Goal: Task Accomplishment & Management: Use online tool/utility

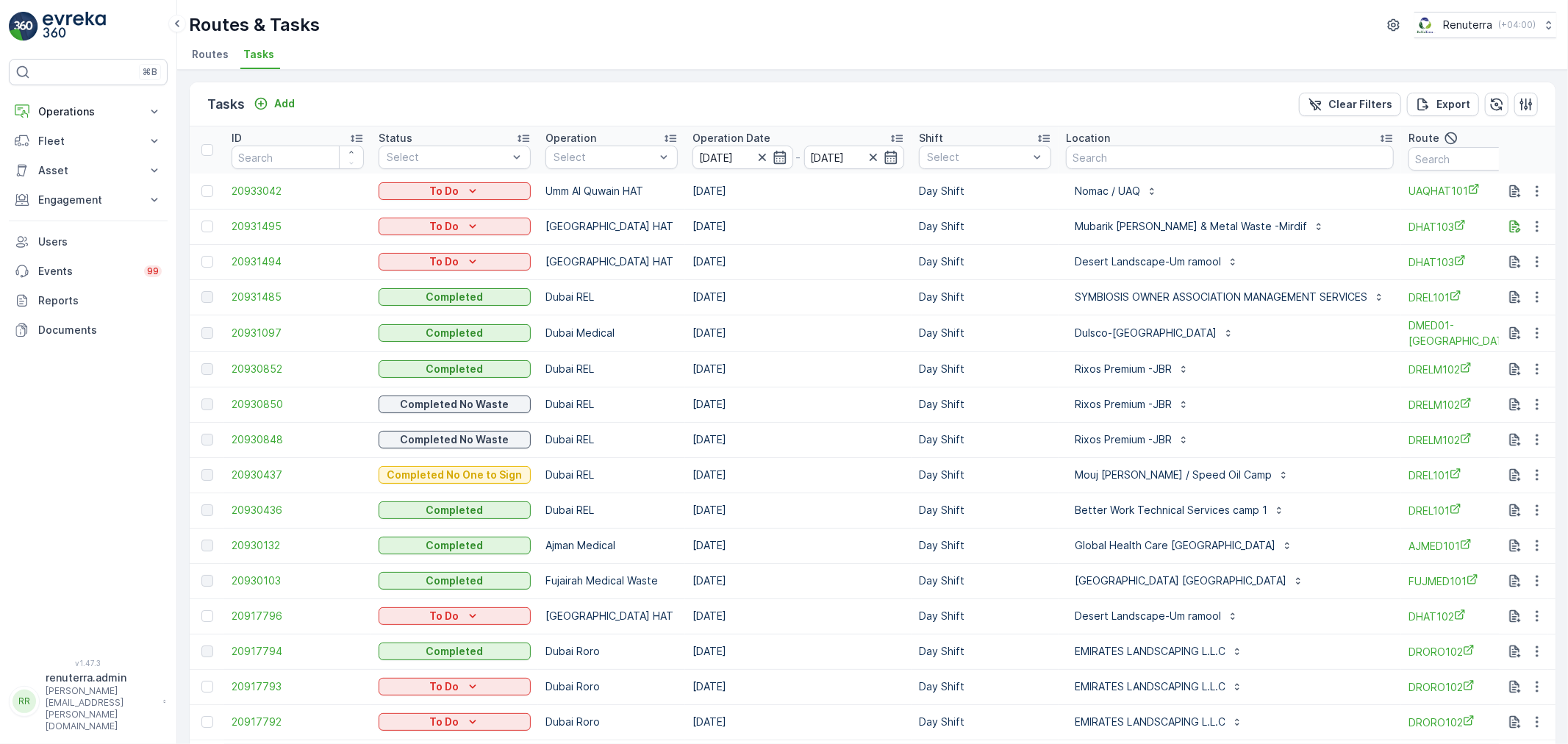
click at [211, 56] on span "Routes" at bounding box center [210, 54] width 36 height 15
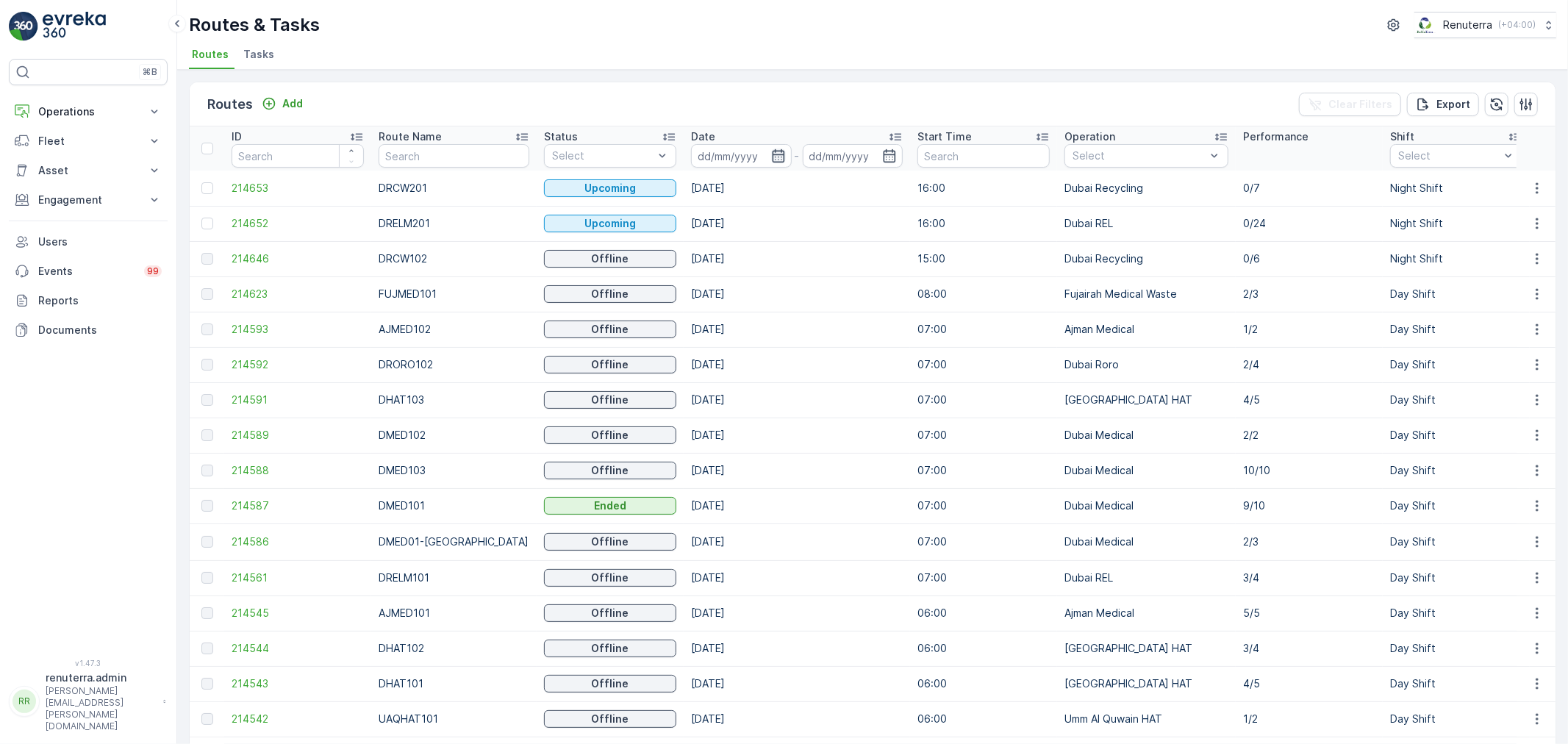
click at [772, 150] on icon "button" at bounding box center [778, 156] width 13 height 13
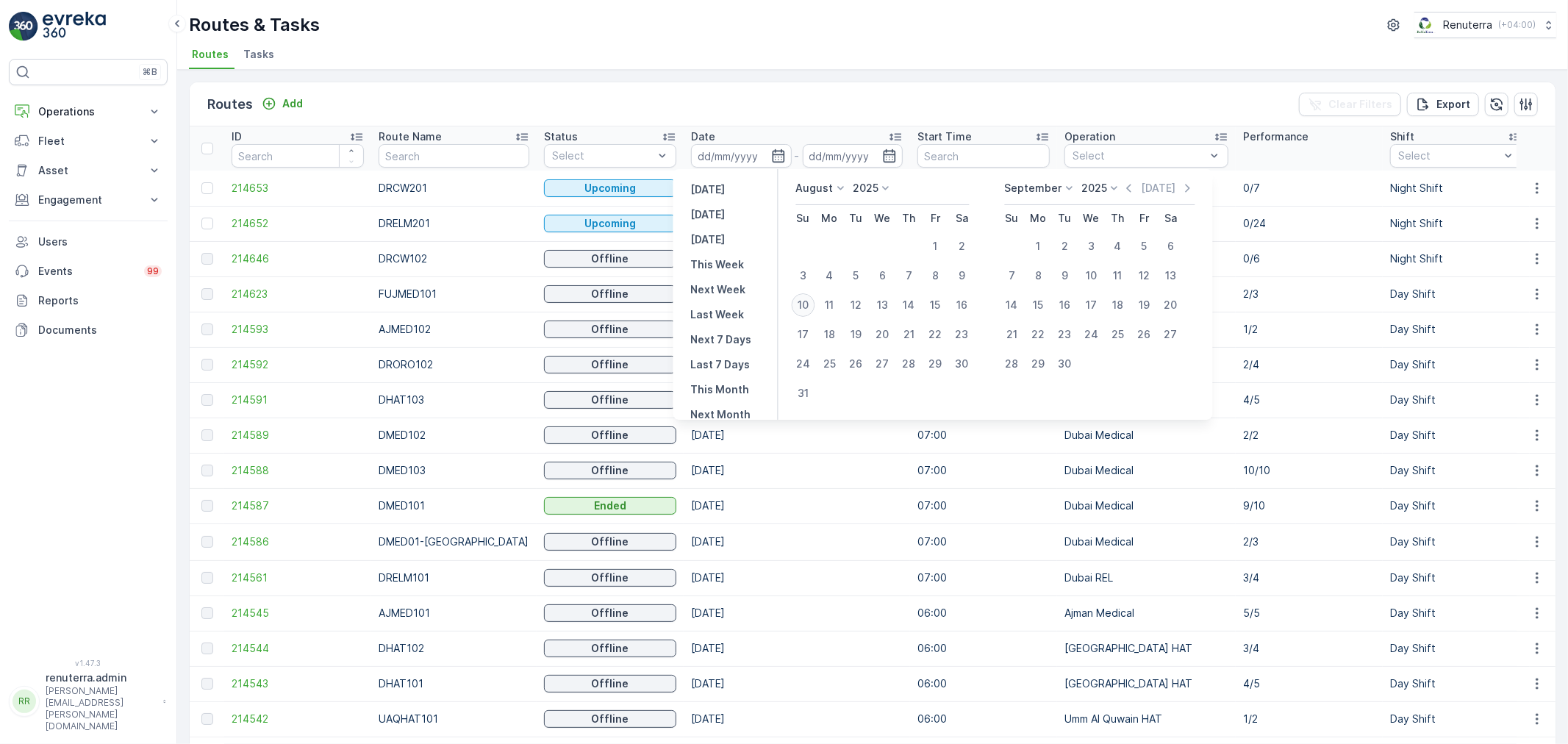
click at [798, 302] on div "10" at bounding box center [803, 305] width 24 height 24
type input "[DATE]"
click at [798, 302] on div "10" at bounding box center [803, 305] width 24 height 24
type input "[DATE]"
click at [727, 52] on ul "Routes Tasks" at bounding box center [867, 57] width 1355 height 25
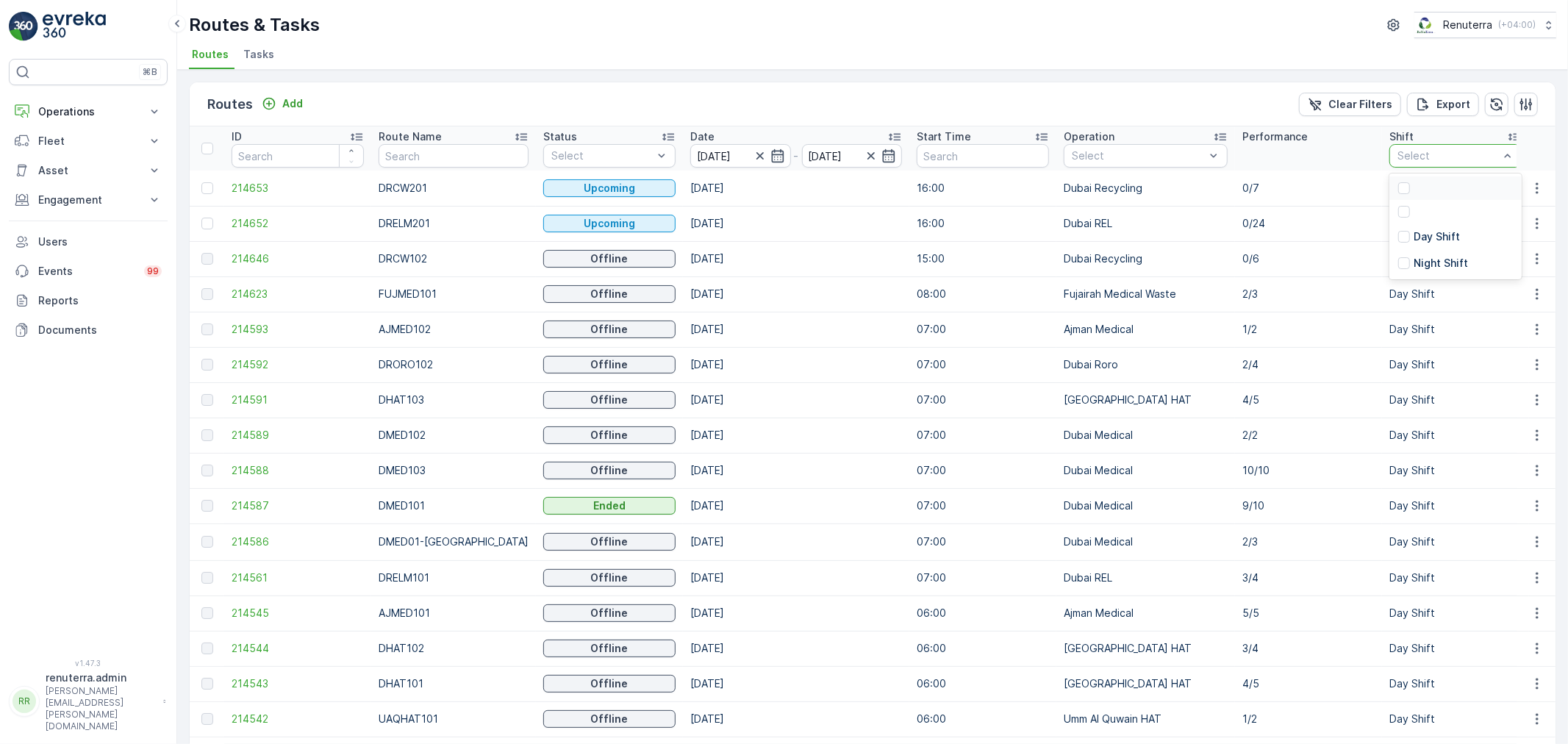
click at [1433, 155] on div at bounding box center [1448, 156] width 104 height 12
click at [1398, 231] on div at bounding box center [1404, 237] width 12 height 12
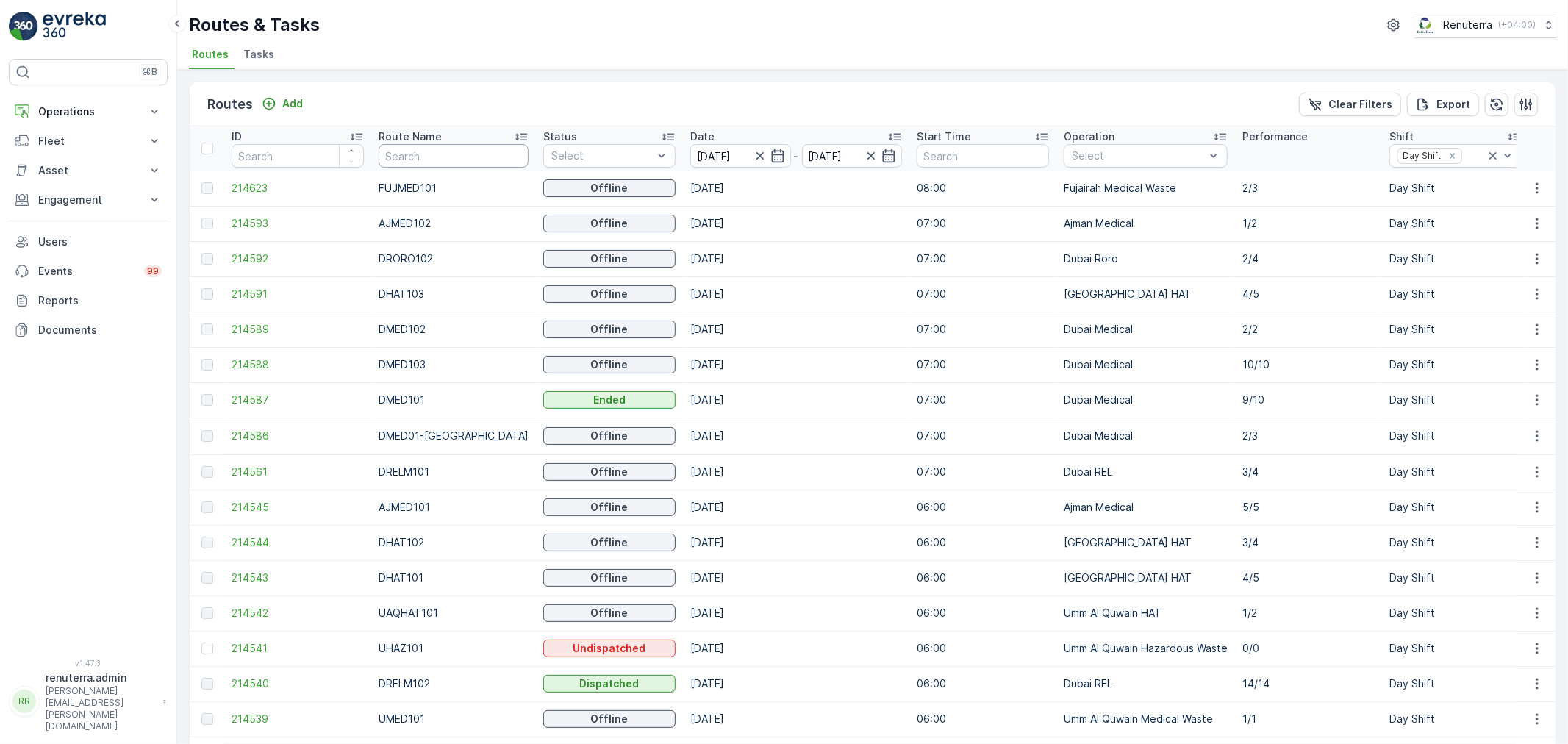
click at [452, 158] on input "text" at bounding box center [454, 156] width 150 height 24
type input "hat"
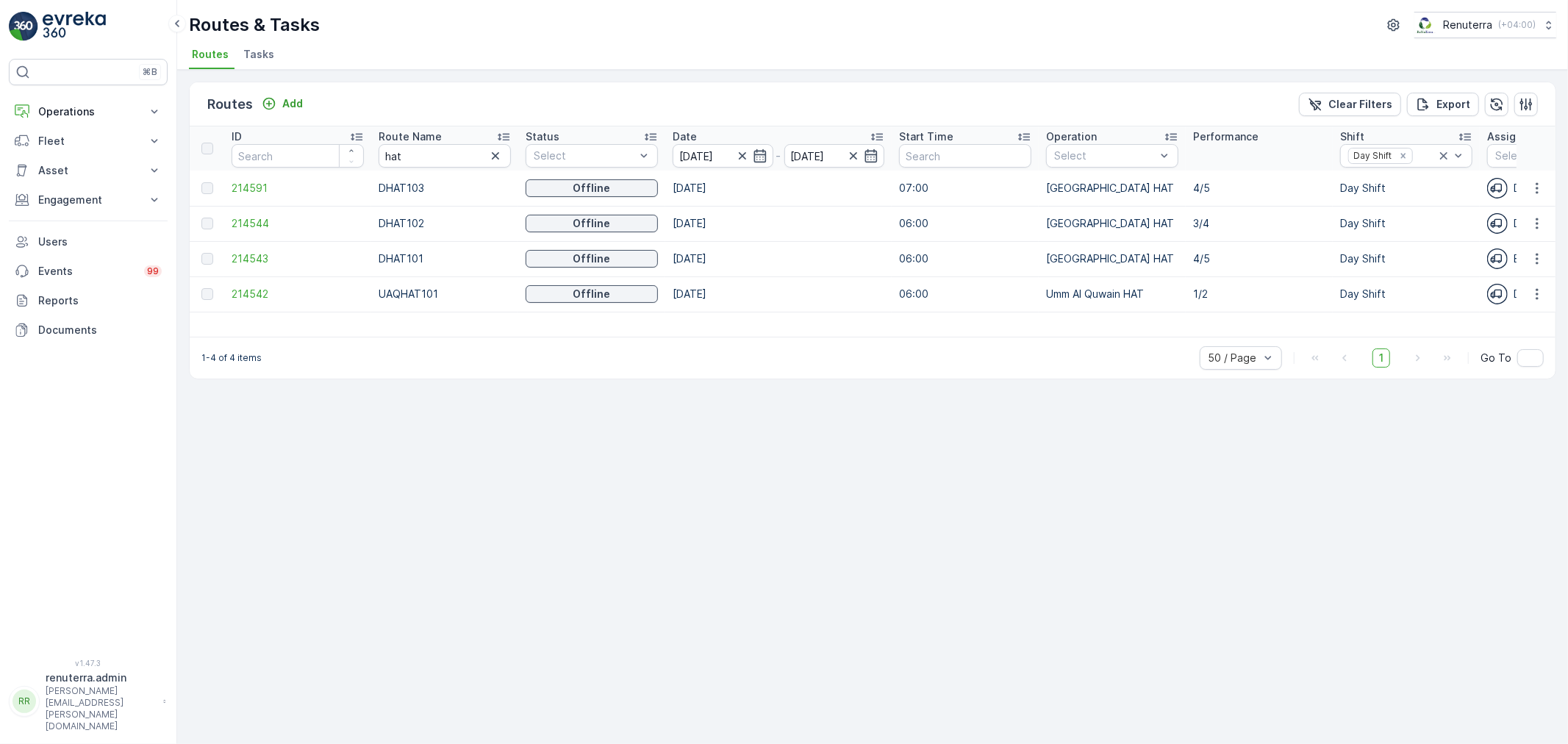
click at [496, 129] on icon at bounding box center [504, 137] width 15 height 15
click at [229, 187] on td "214543" at bounding box center [298, 187] width 147 height 35
click at [245, 186] on span "214543" at bounding box center [298, 188] width 132 height 15
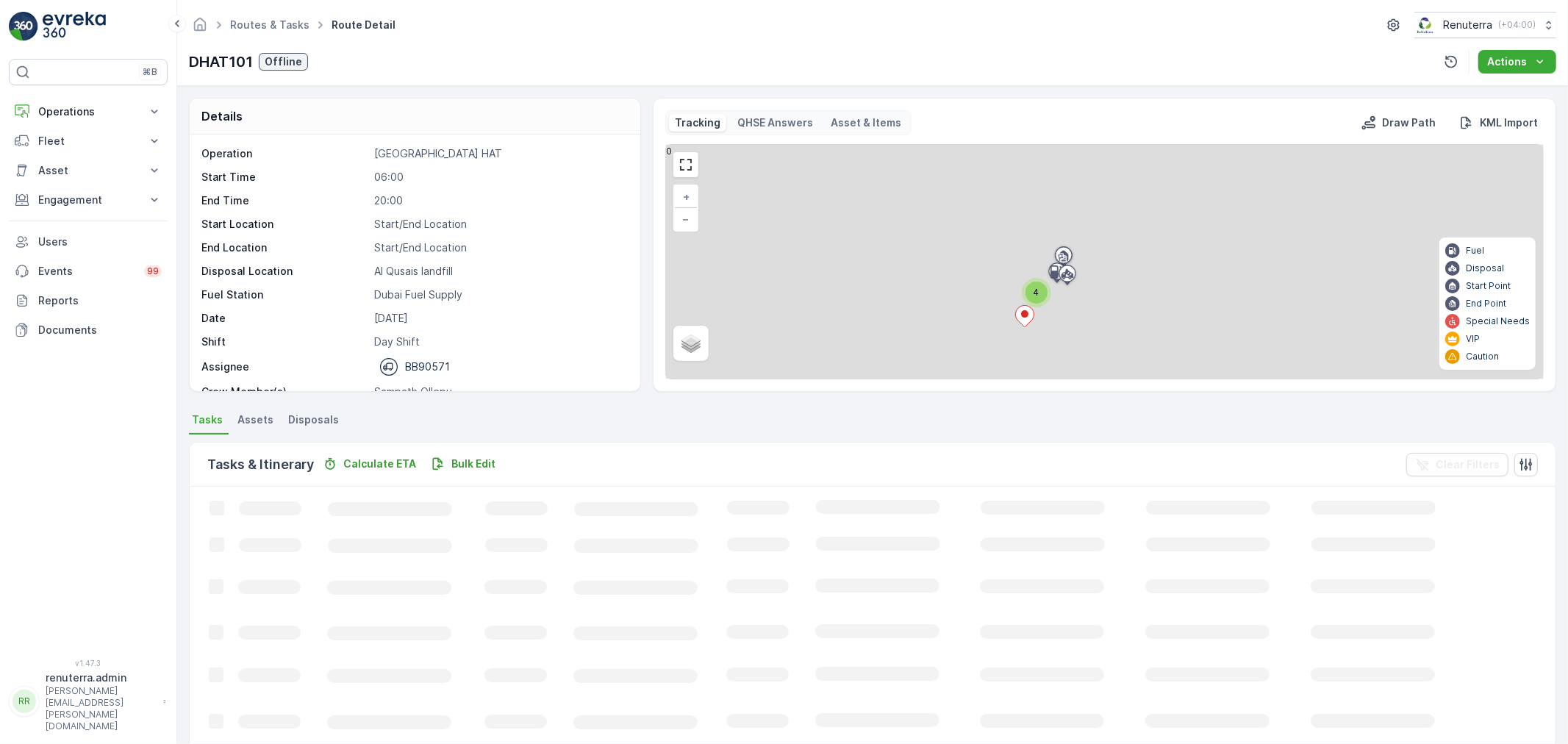
scroll to position [46, 0]
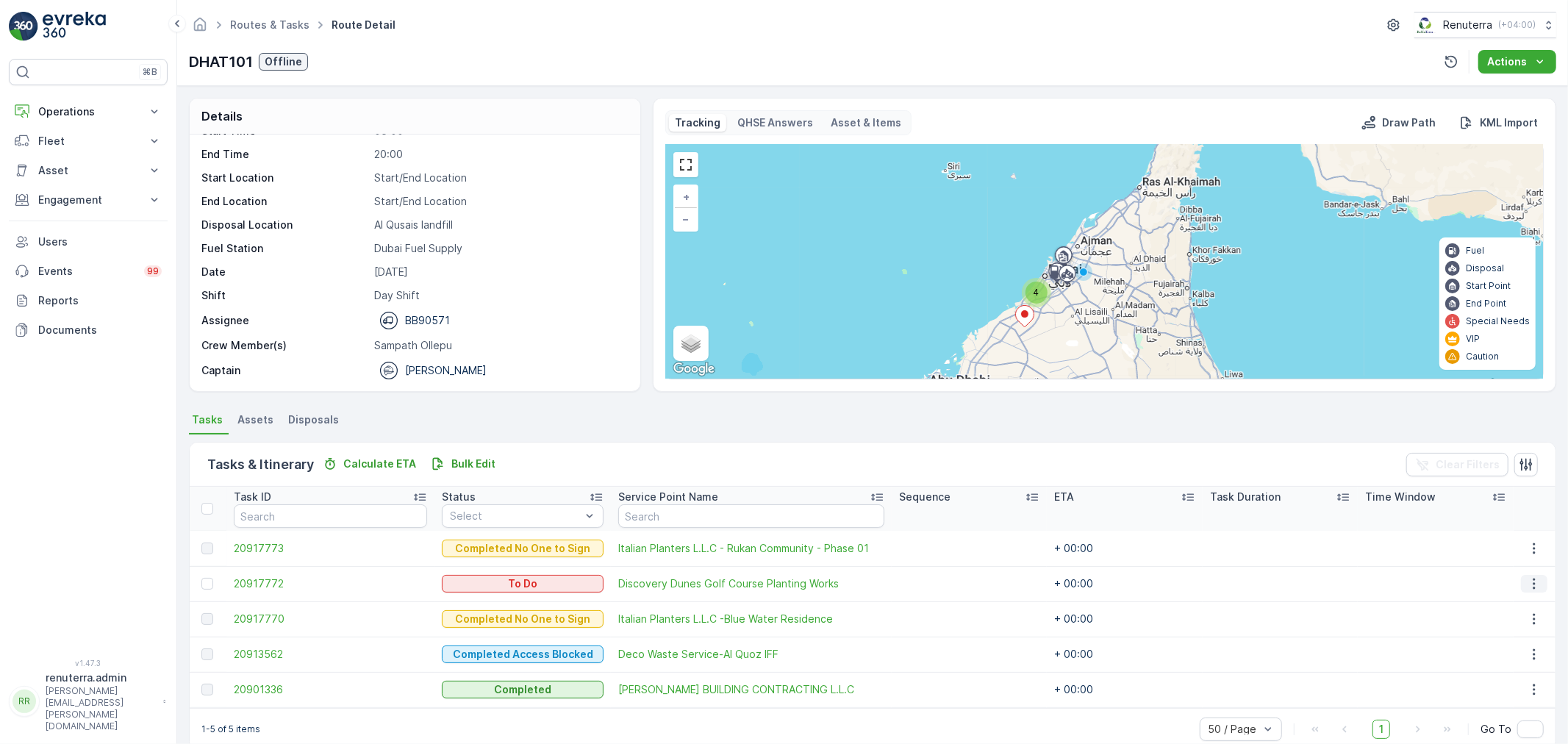
click at [1531, 577] on icon "button" at bounding box center [1535, 584] width 15 height 15
click at [1506, 650] on span "Change Route" at bounding box center [1500, 647] width 71 height 15
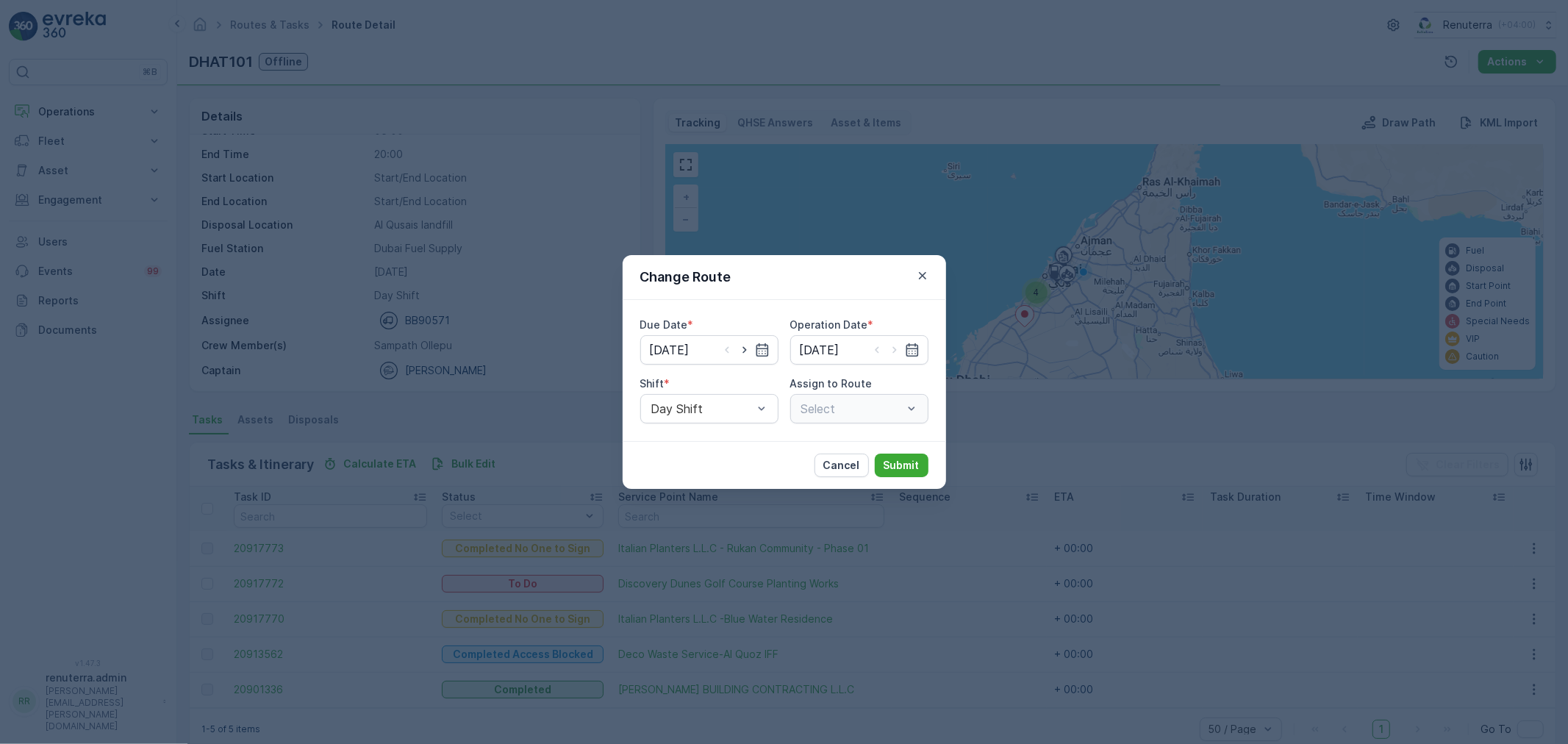
type input "[DATE]"
click at [746, 348] on icon "button" at bounding box center [745, 350] width 15 height 15
type input "[DATE]"
click at [895, 350] on icon "button" at bounding box center [894, 350] width 4 height 7
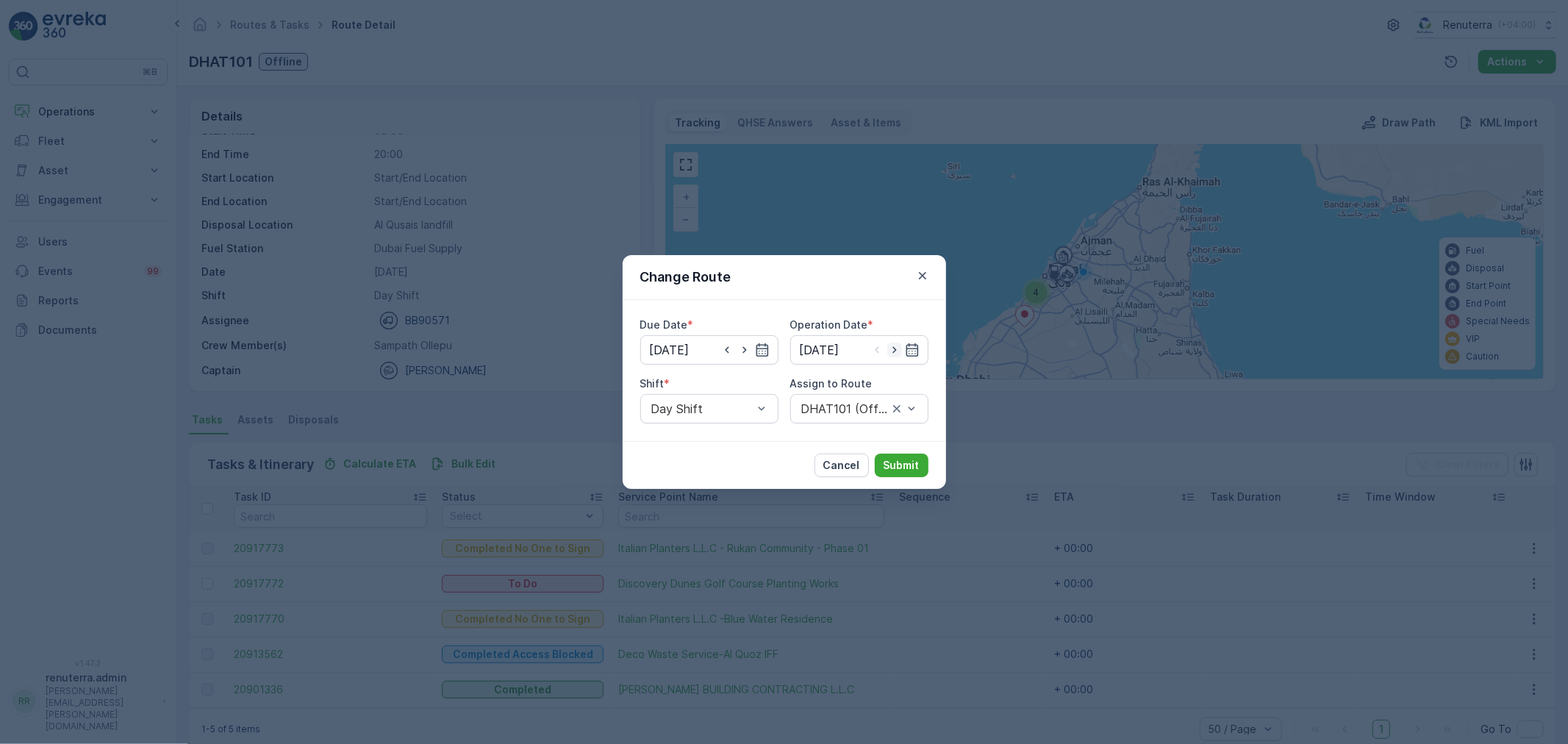
type input "[DATE]"
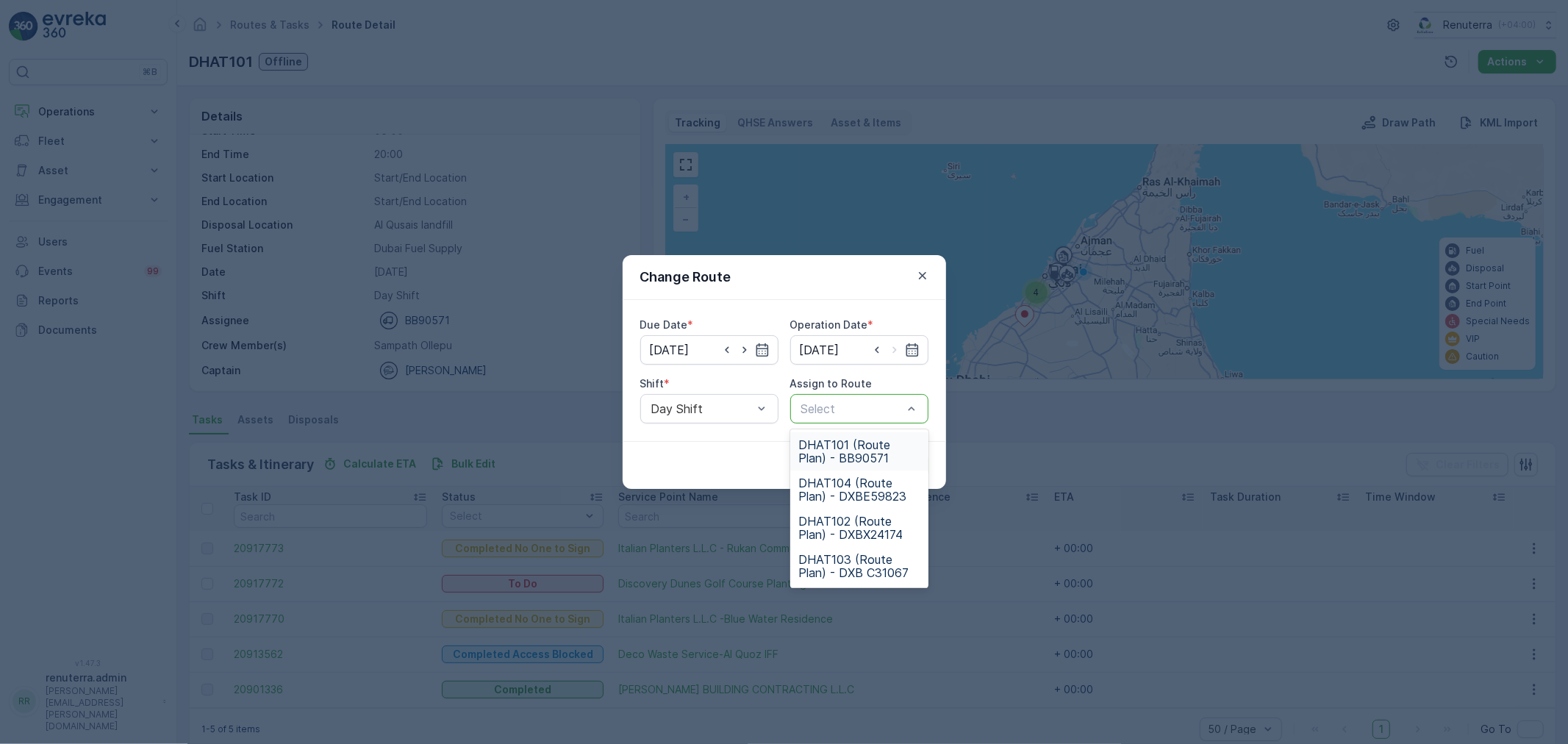
click at [836, 410] on div at bounding box center [852, 409] width 104 height 13
type input "101"
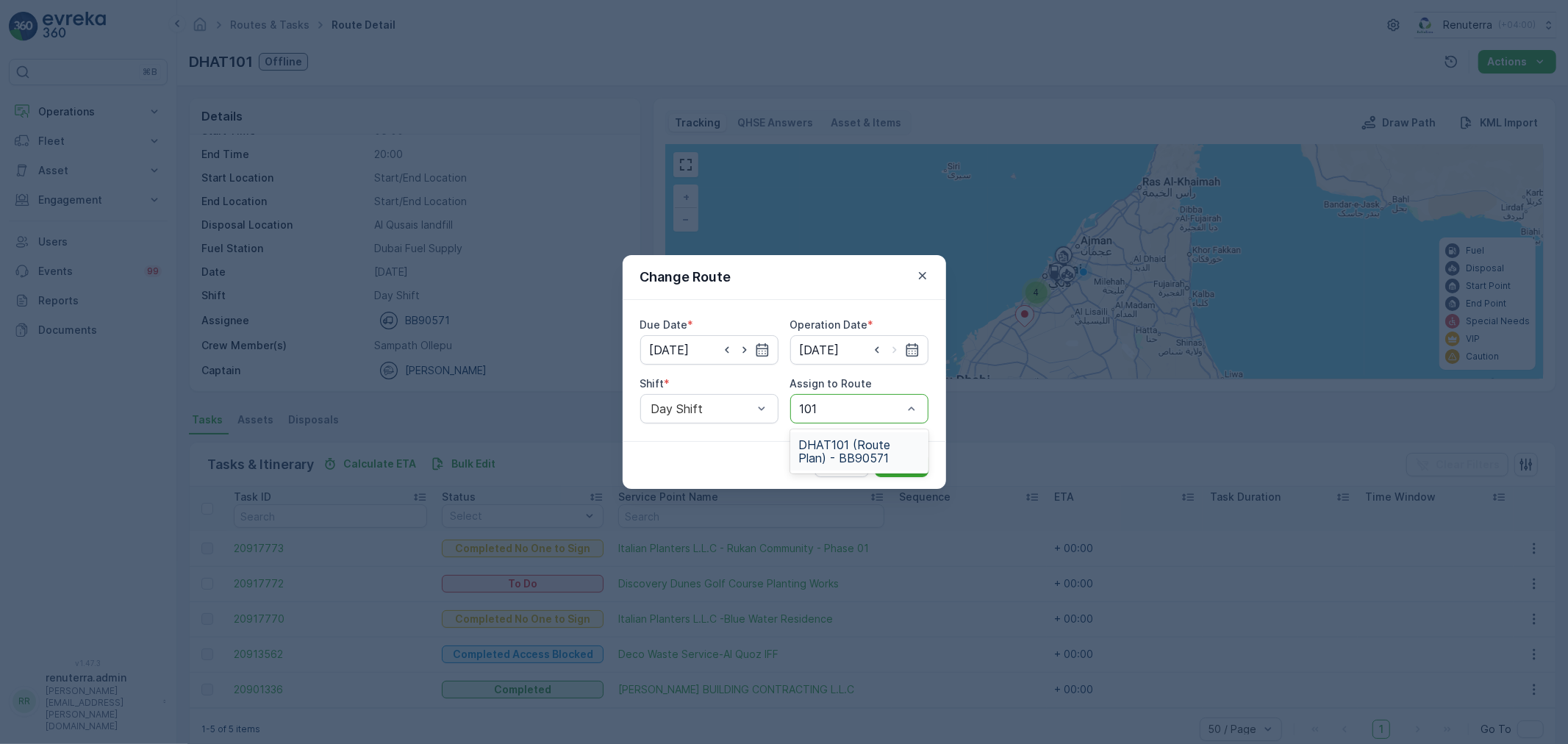
click at [832, 442] on span "DHAT101 (Route Plan) - BB90571" at bounding box center [859, 452] width 121 height 27
click at [896, 461] on p "Submit" at bounding box center [902, 466] width 36 height 15
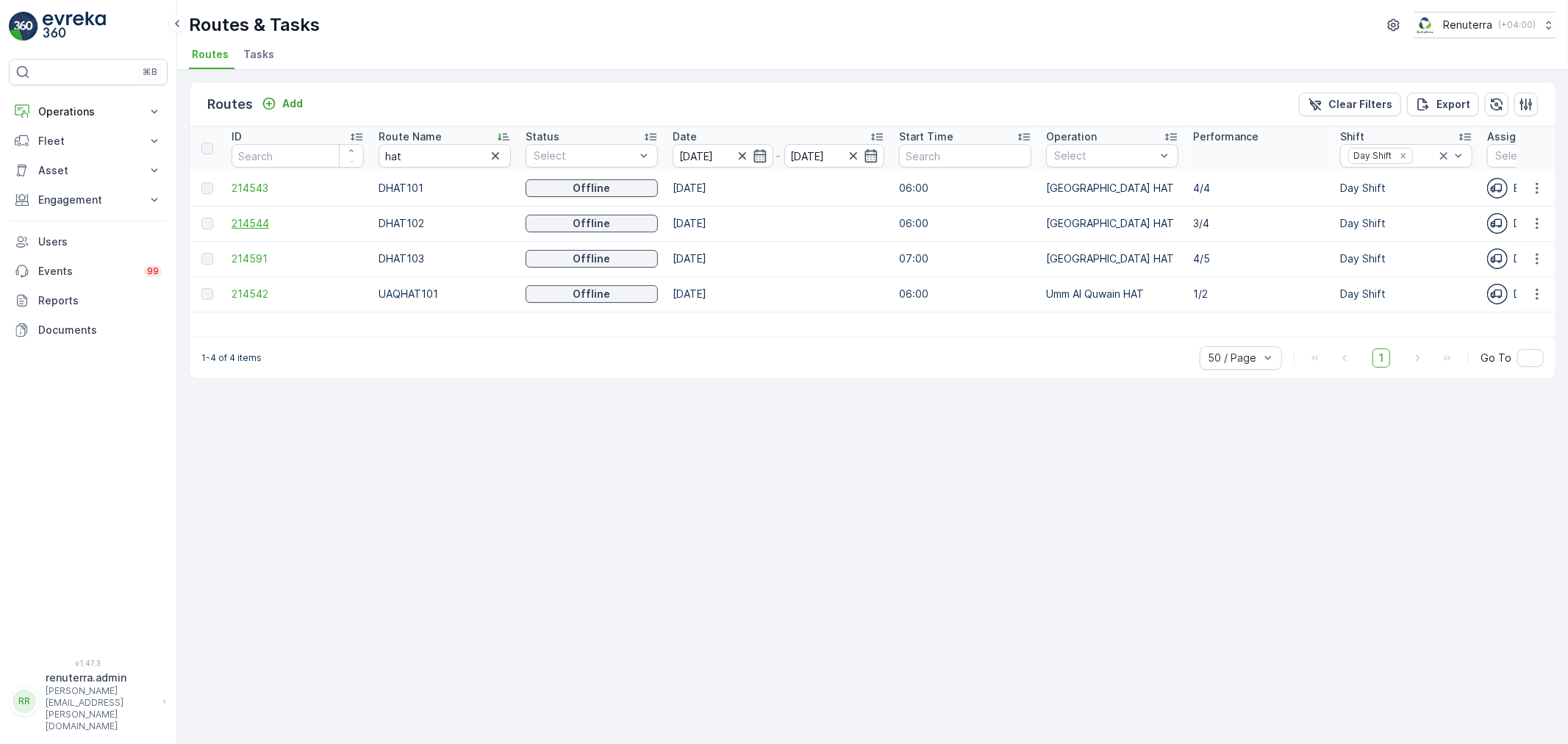
click at [250, 217] on span "214544" at bounding box center [298, 224] width 132 height 15
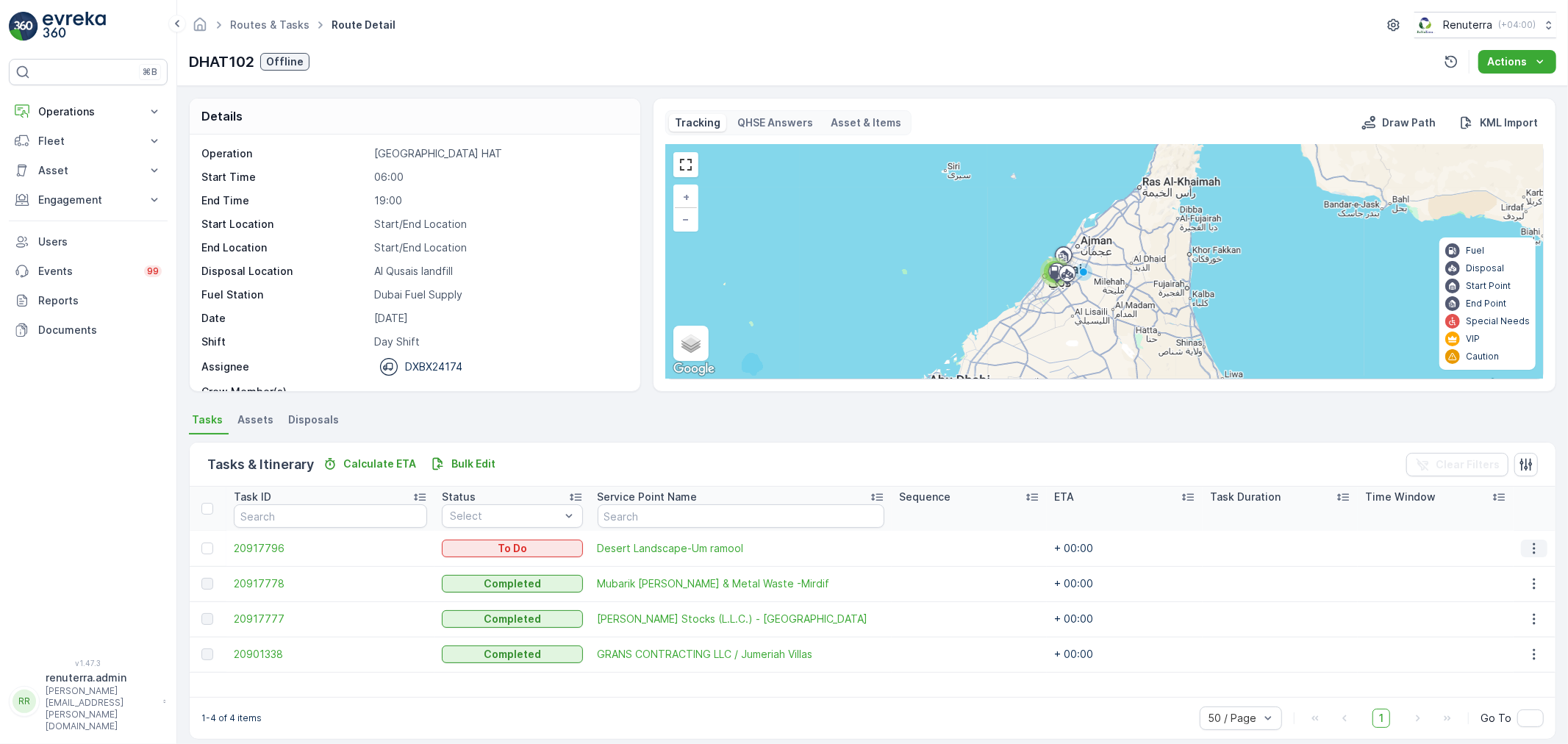
click at [1531, 545] on icon "button" at bounding box center [1535, 548] width 15 height 15
click at [1500, 629] on span "Remove from Route" at bounding box center [1513, 632] width 99 height 15
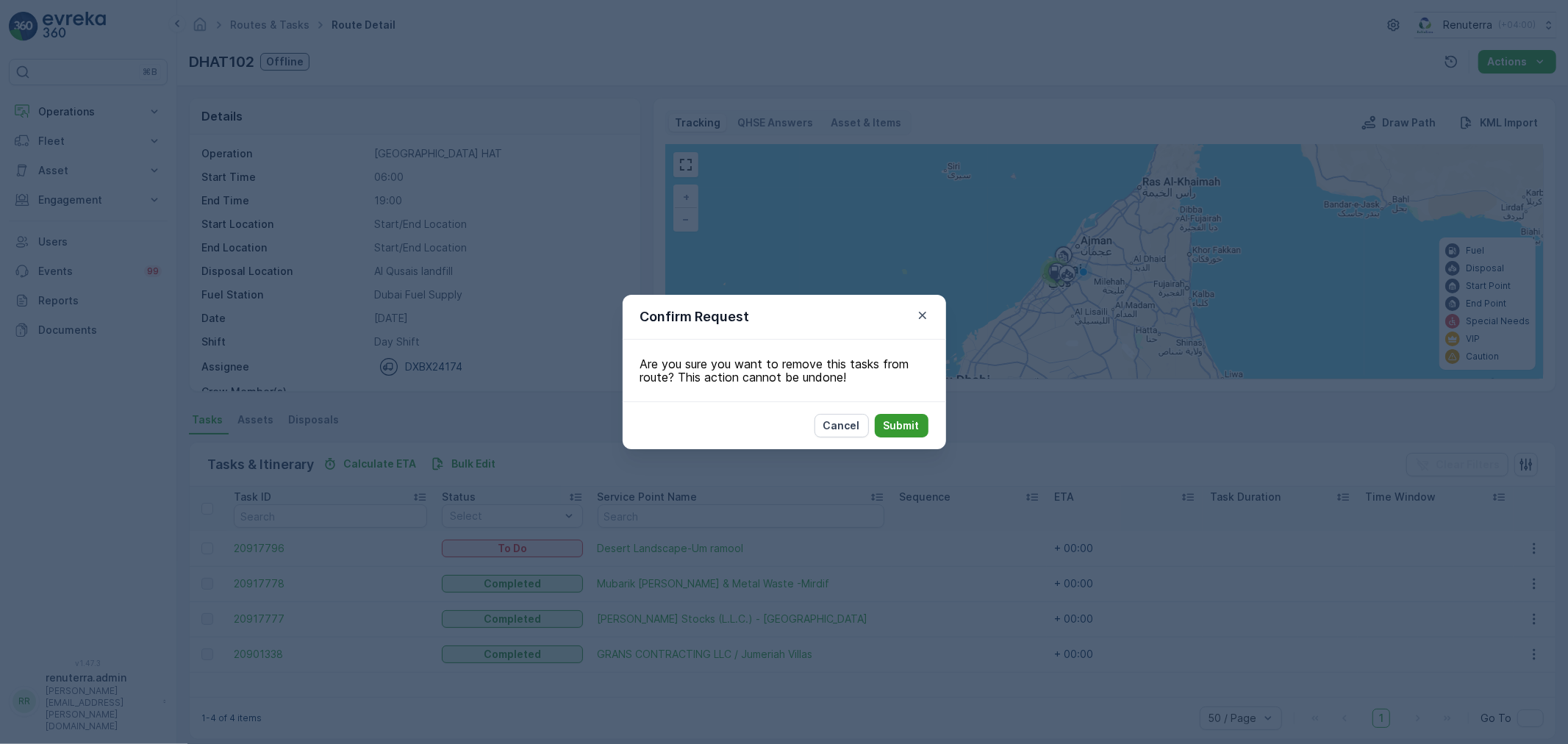
click at [891, 427] on p "Submit" at bounding box center [902, 426] width 36 height 15
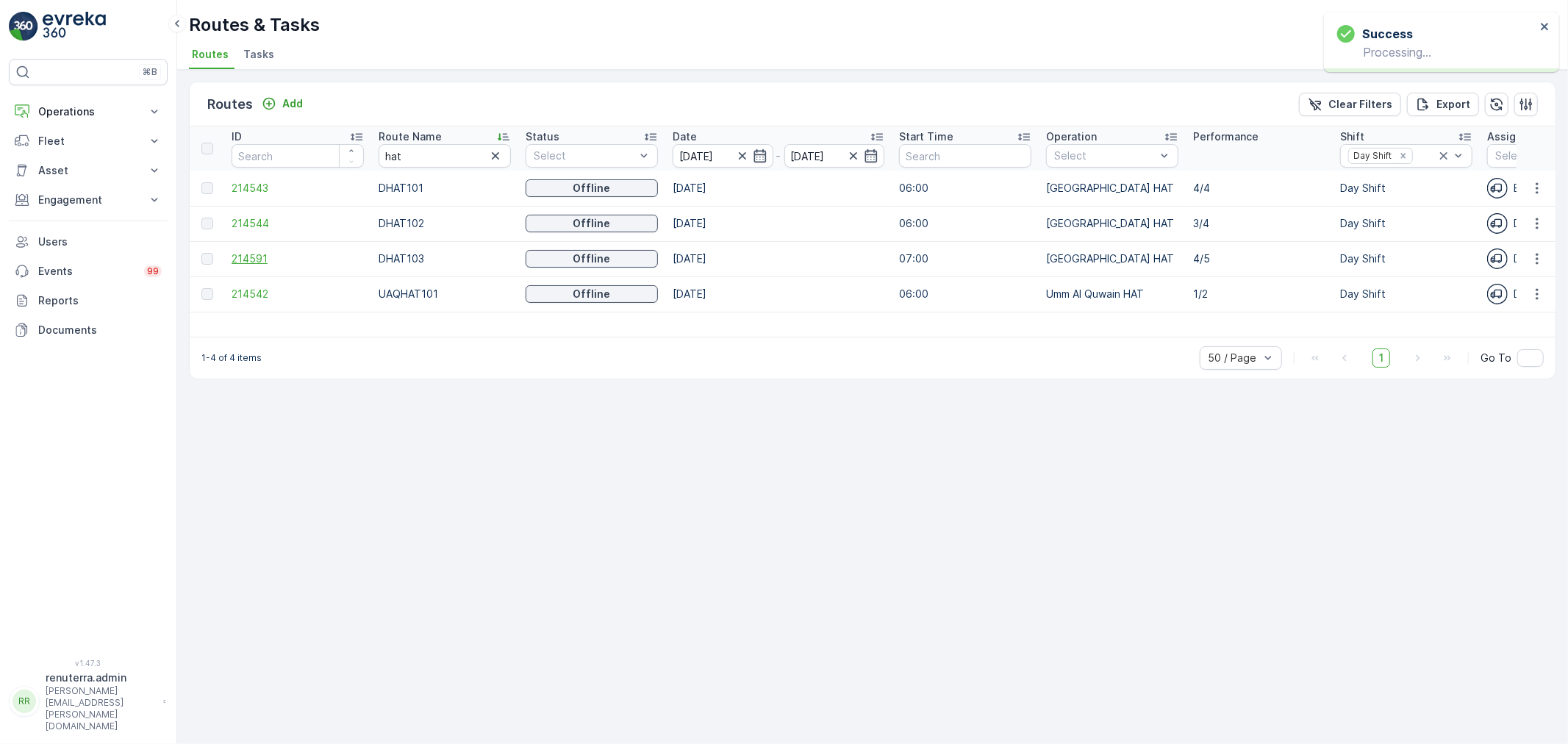
click at [262, 255] on span "214591" at bounding box center [298, 259] width 132 height 15
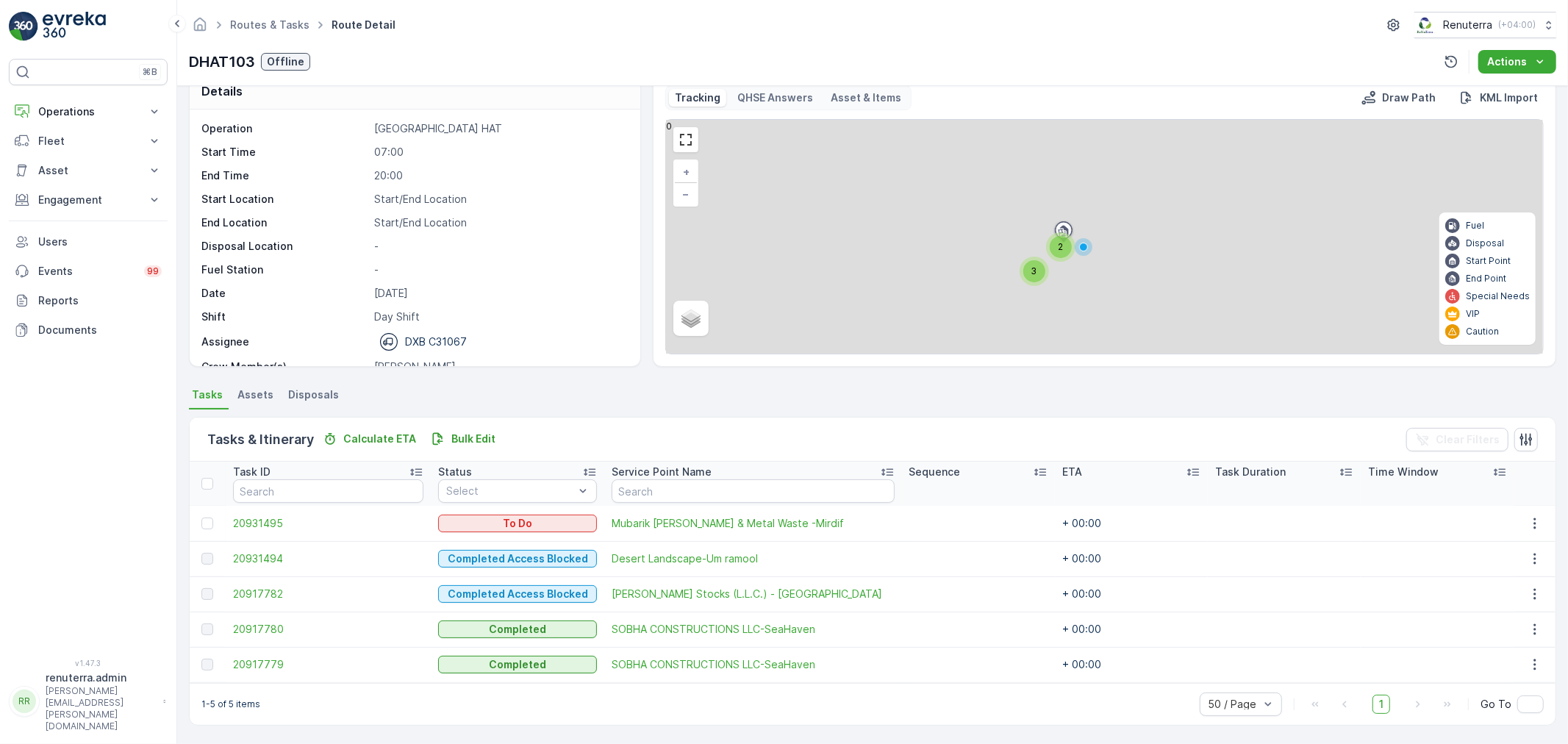
scroll to position [25, 0]
